Goal: Task Accomplishment & Management: Use online tool/utility

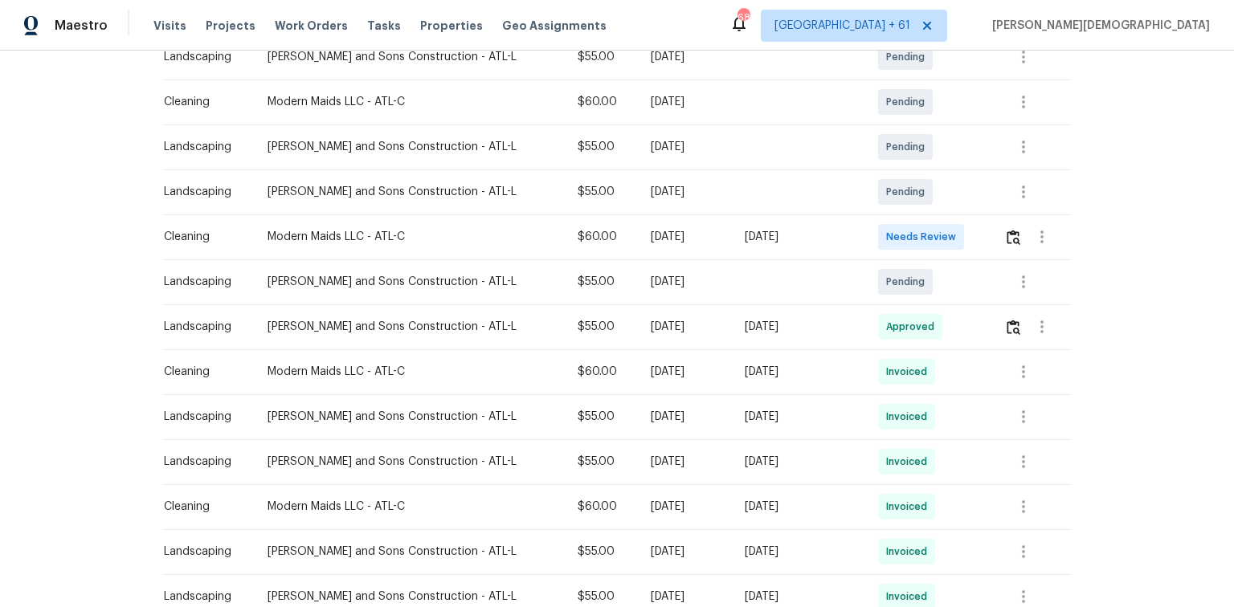
scroll to position [321, 0]
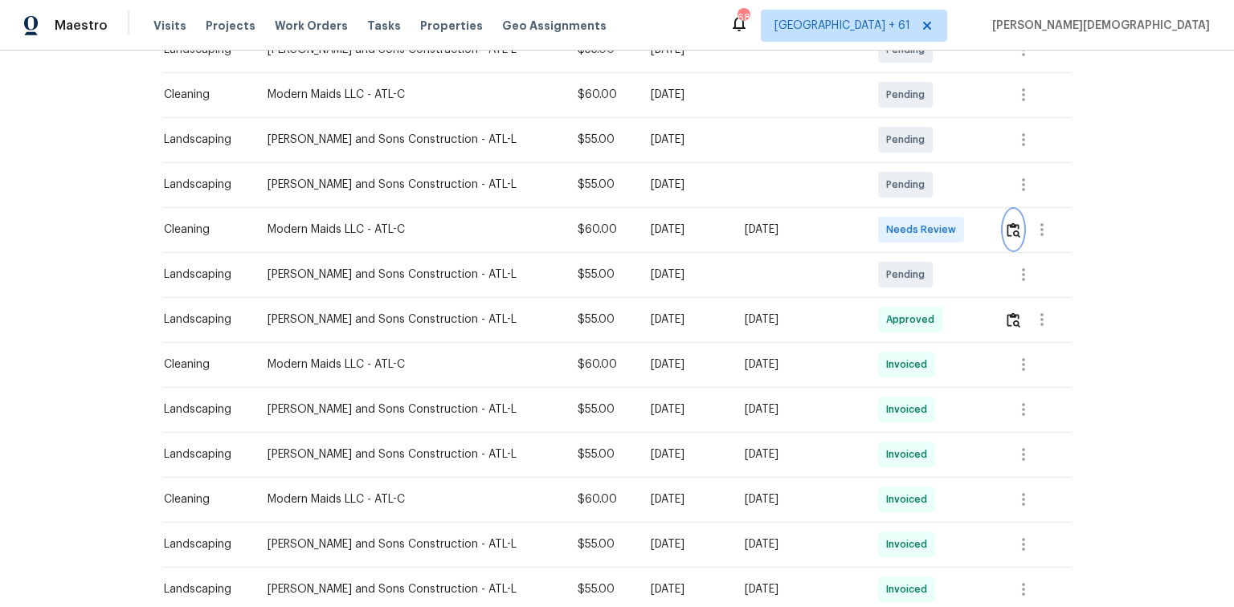
click at [877, 219] on button "button" at bounding box center [1013, 230] width 18 height 39
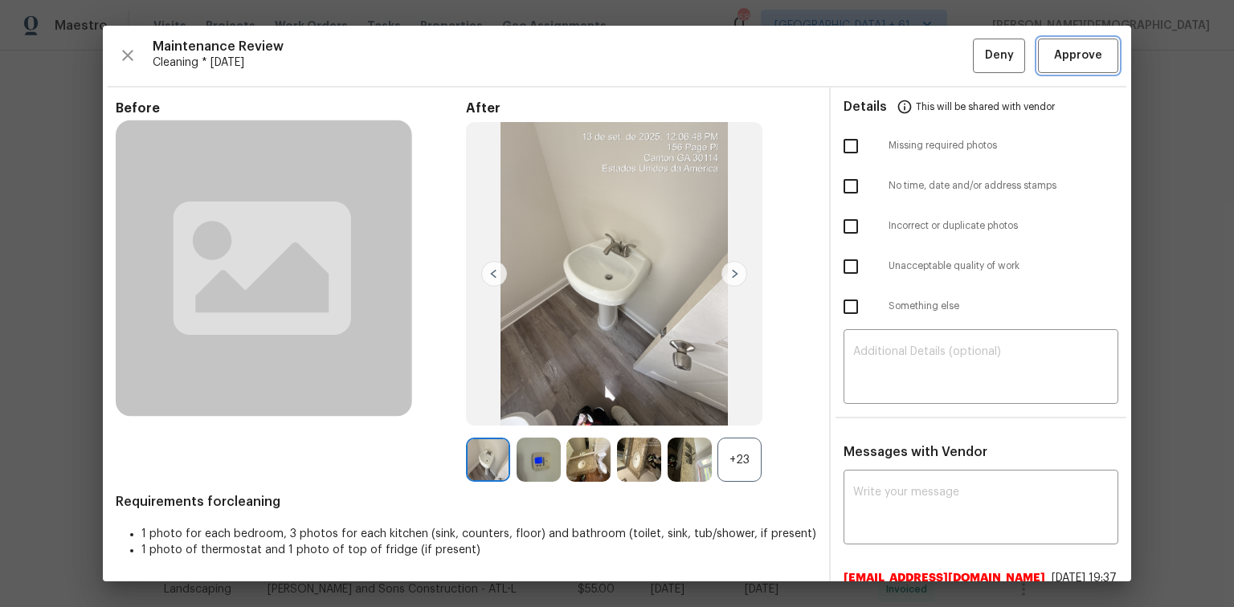
click at [877, 61] on span "Approve" at bounding box center [1078, 56] width 48 height 20
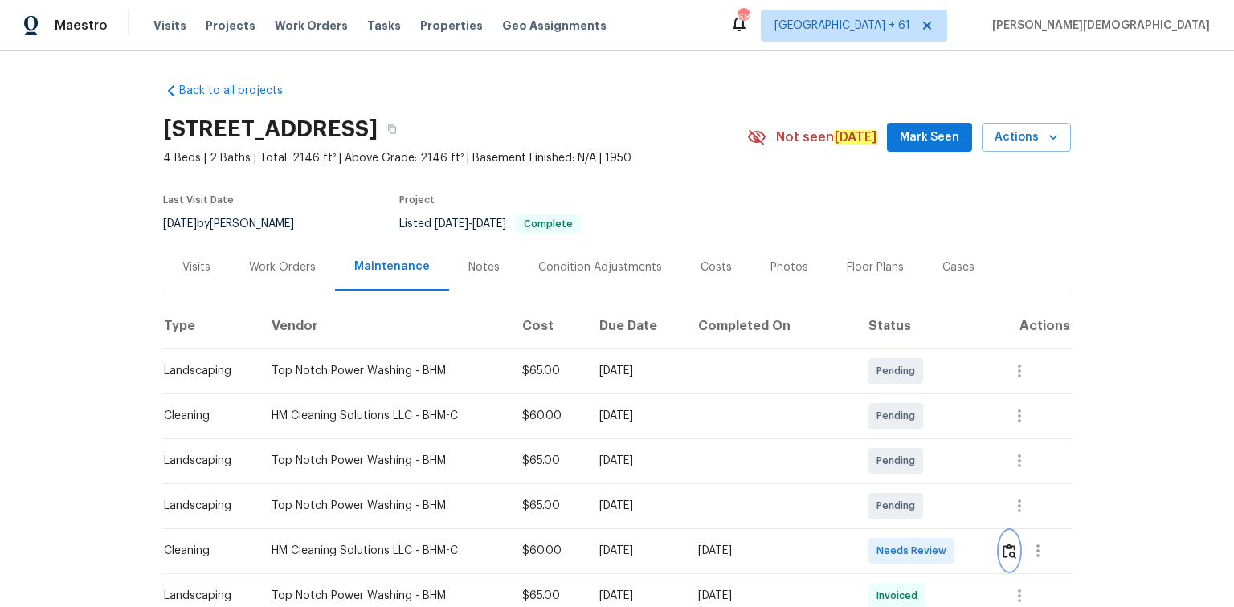
click at [877, 406] on img "button" at bounding box center [1010, 551] width 14 height 15
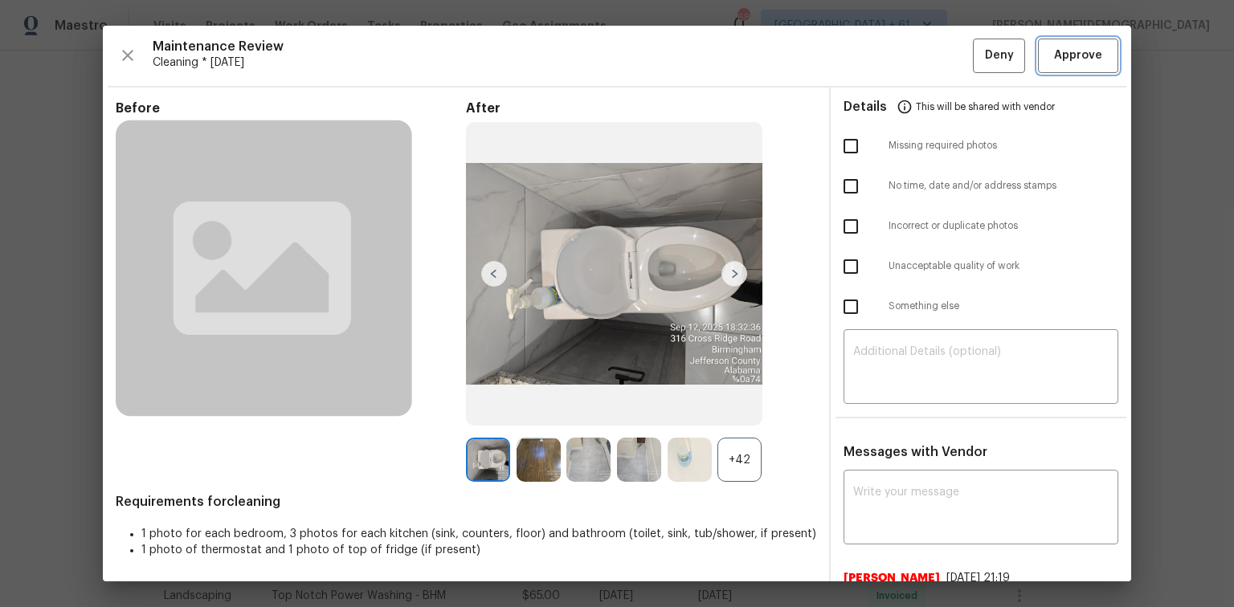
click at [877, 58] on span "Approve" at bounding box center [1078, 56] width 48 height 20
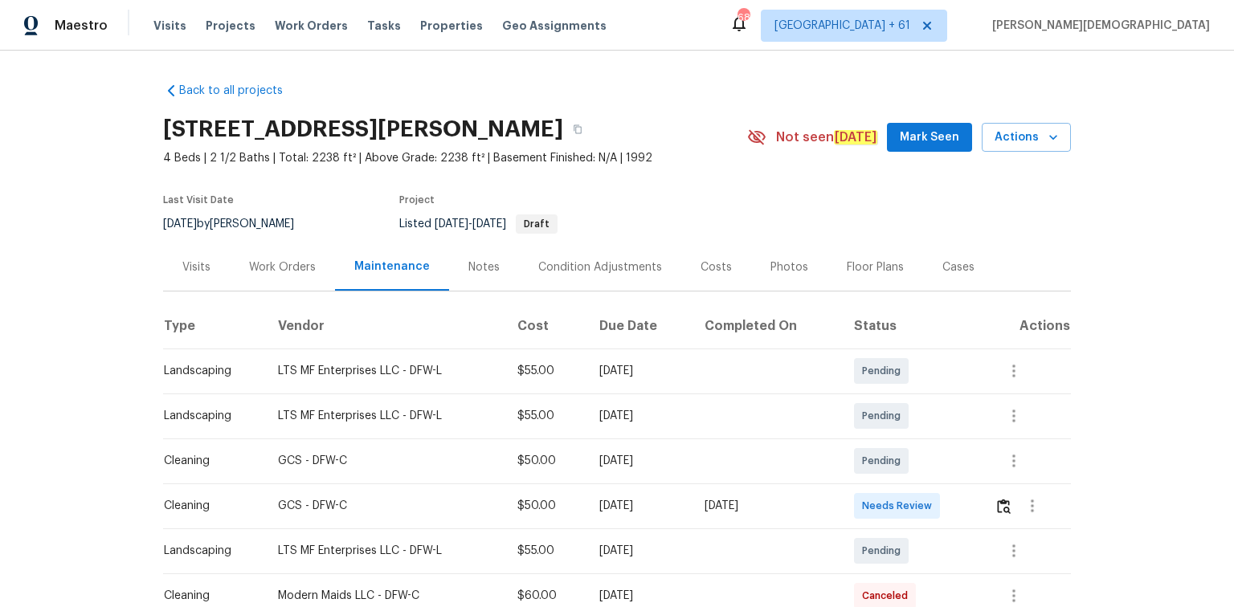
scroll to position [193, 0]
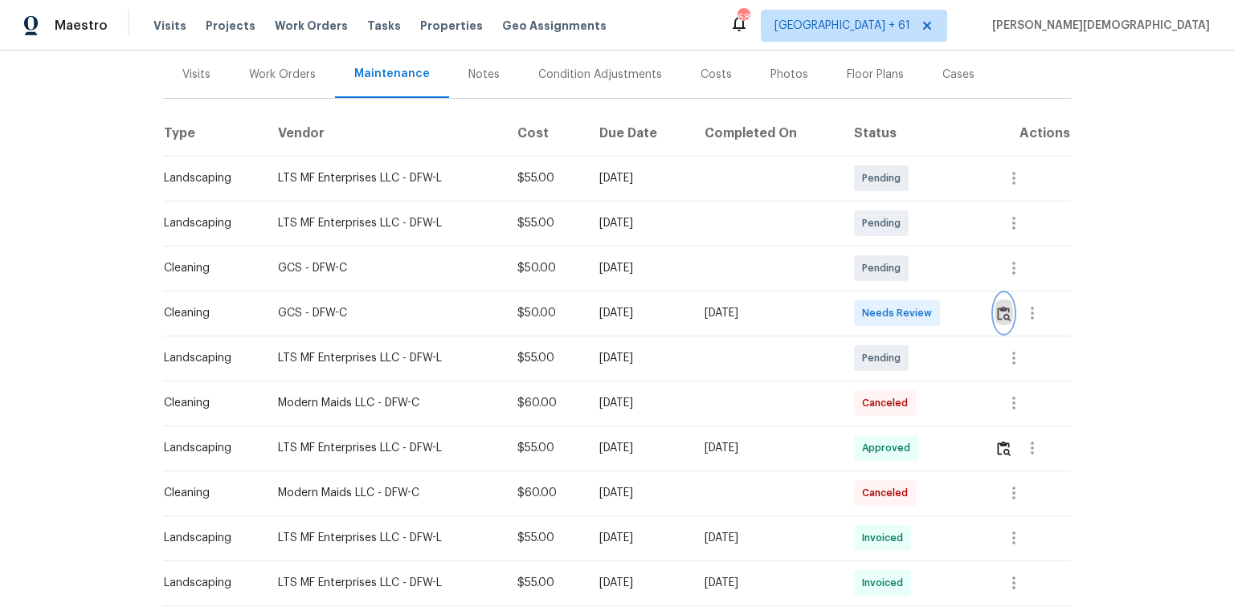
click at [877, 306] on img "button" at bounding box center [1004, 313] width 14 height 15
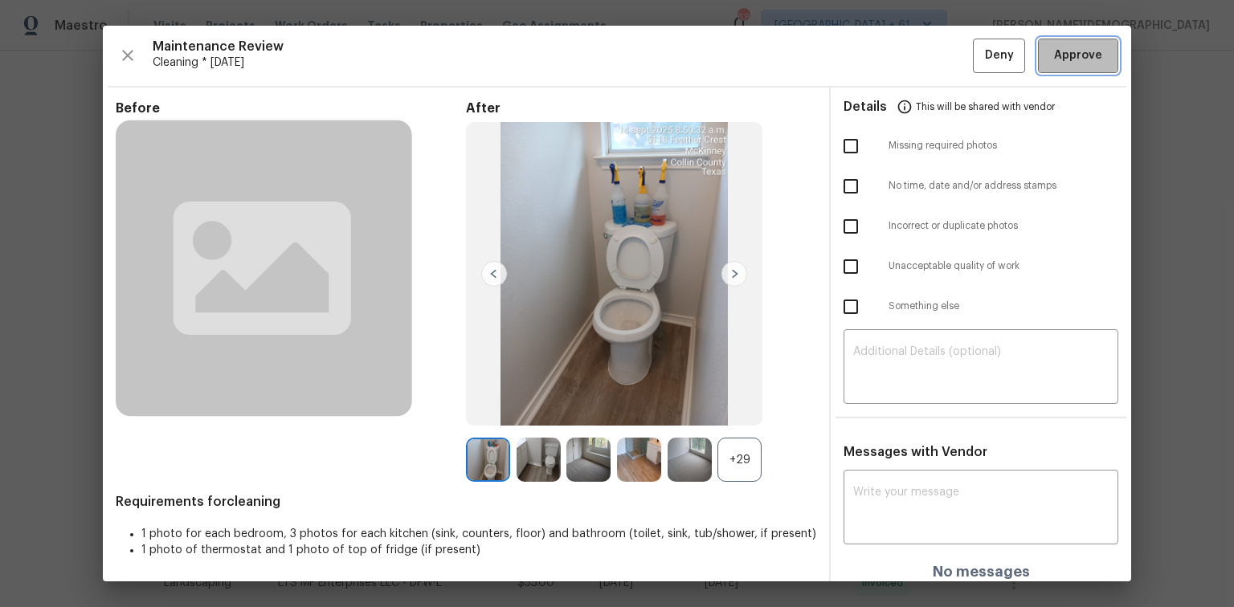
click at [877, 69] on button "Approve" at bounding box center [1078, 56] width 80 height 35
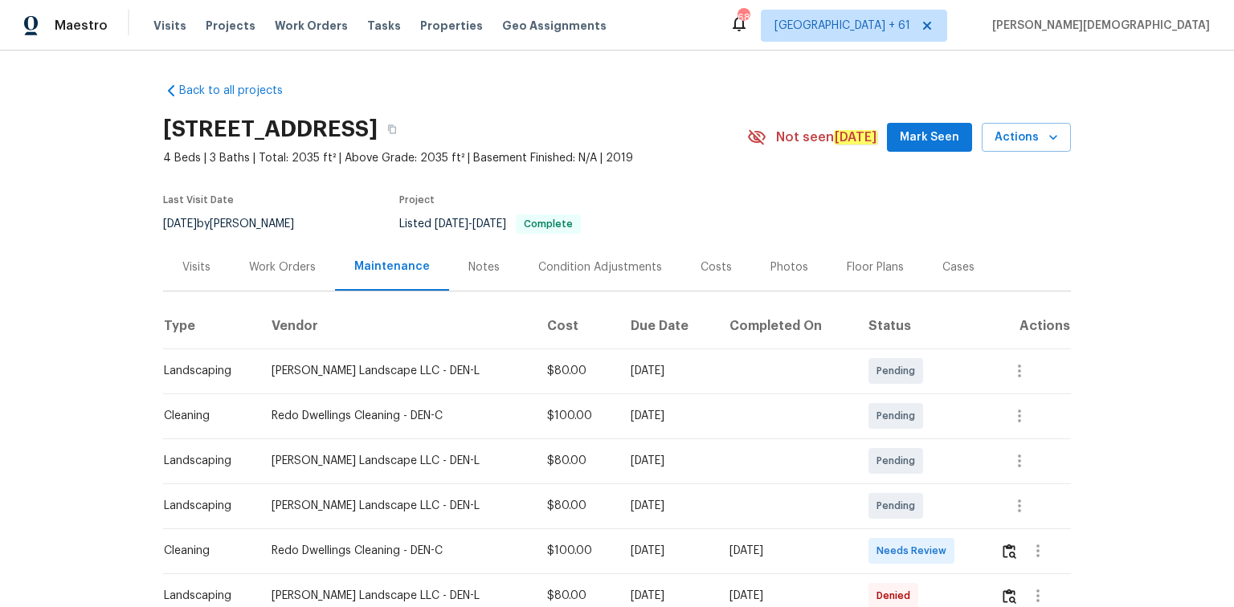
scroll to position [257, 0]
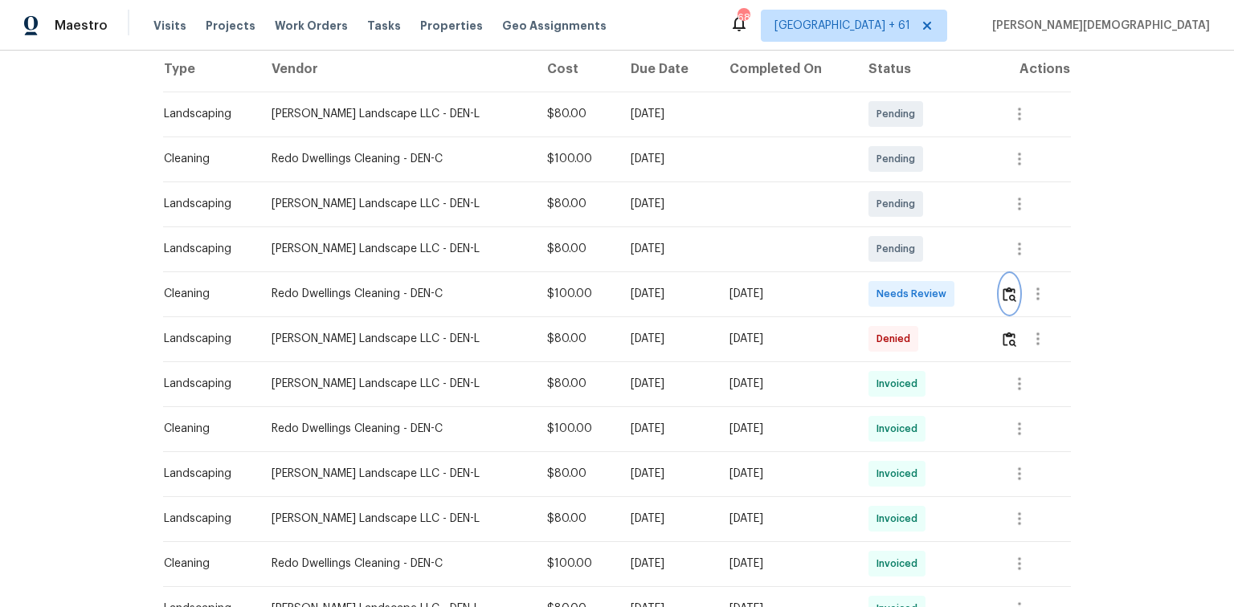
click at [877, 289] on img "button" at bounding box center [1010, 294] width 14 height 15
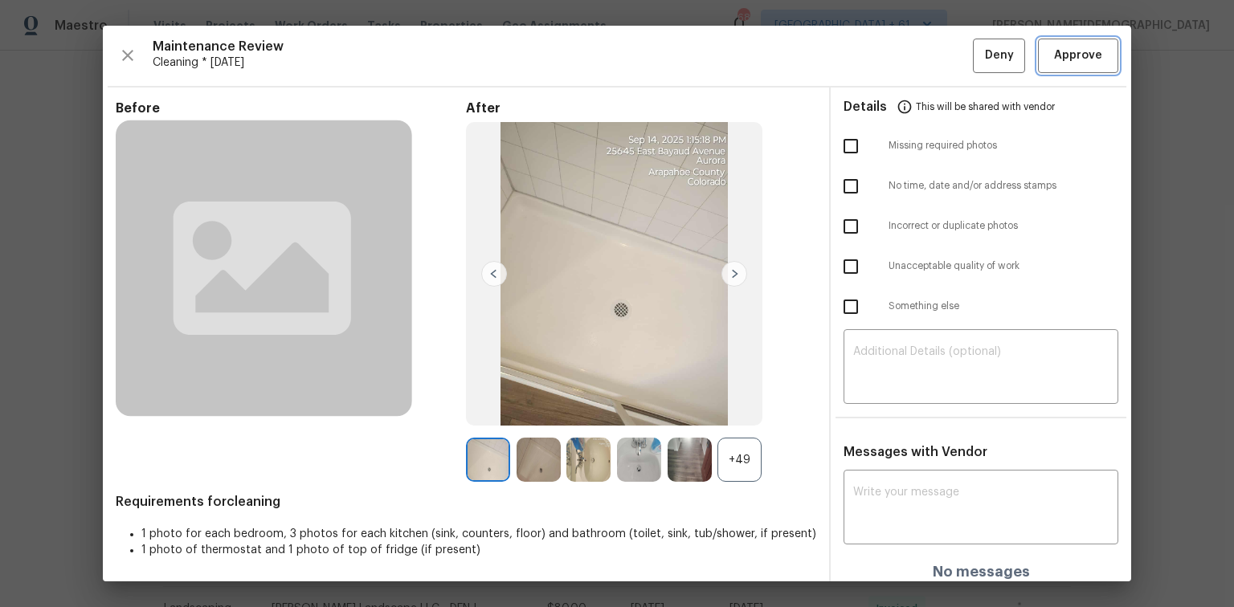
click at [877, 67] on button "Approve" at bounding box center [1078, 56] width 80 height 35
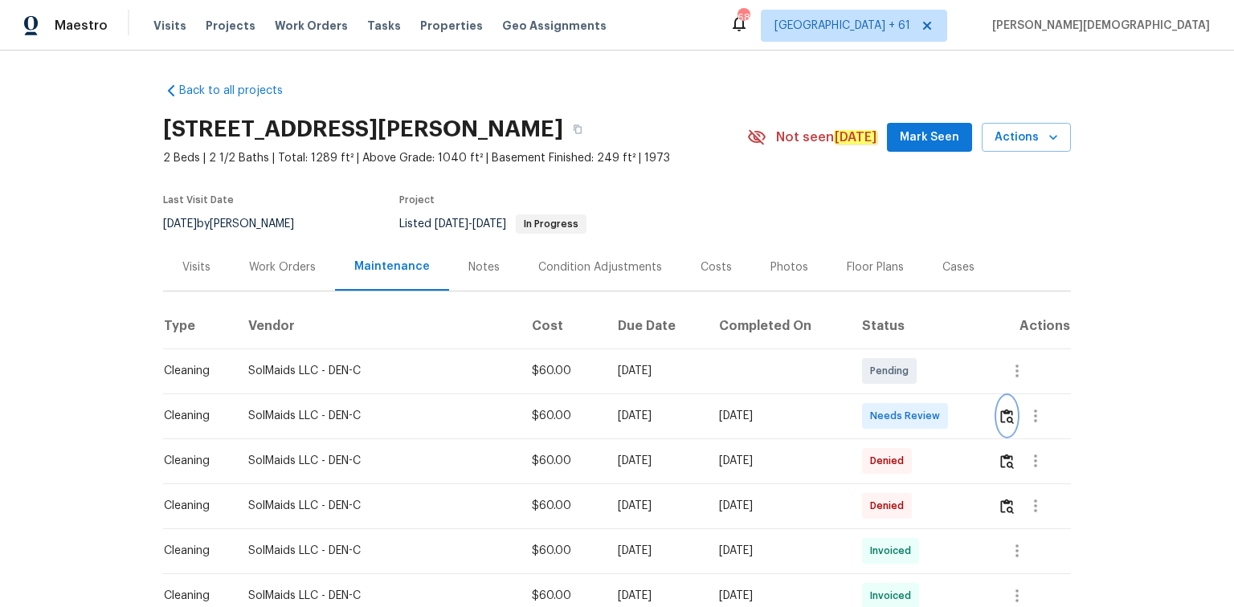
click at [998, 403] on button "button" at bounding box center [1007, 416] width 18 height 39
